Goal: Check status: Check status

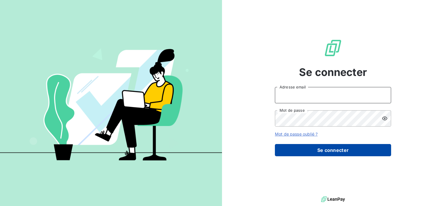
type input "[EMAIL_ADDRESS][DOMAIN_NAME]"
click at [325, 149] on button "Se connecter" at bounding box center [333, 150] width 116 height 12
